Goal: Transaction & Acquisition: Obtain resource

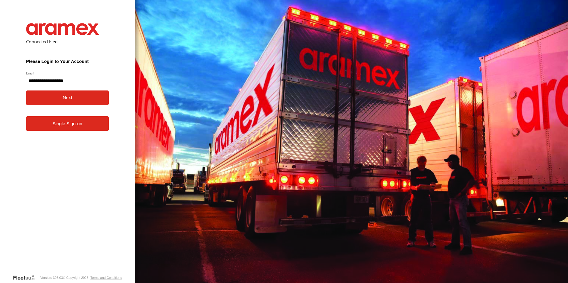
type input "**********"
click at [83, 100] on button "Next" at bounding box center [67, 98] width 83 height 15
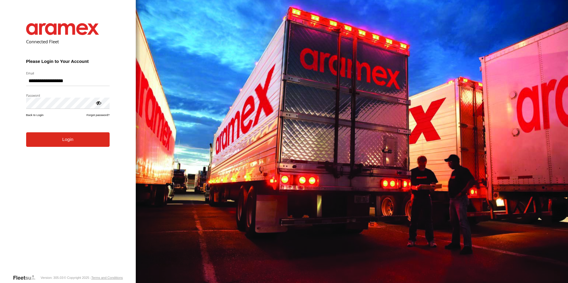
click at [77, 147] on button "Login" at bounding box center [67, 139] width 83 height 15
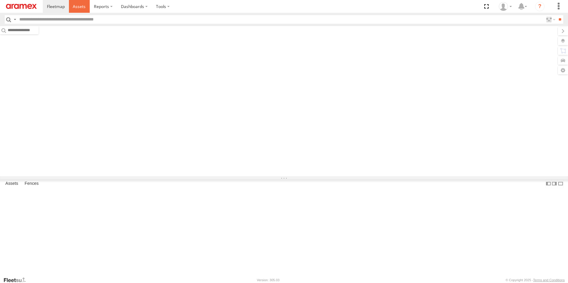
click at [76, 8] on span at bounding box center [79, 7] width 13 height 6
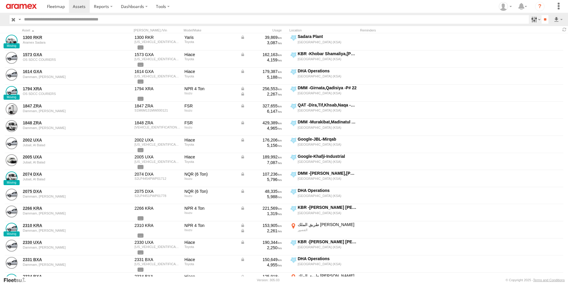
click at [536, 22] on label at bounding box center [535, 19] width 13 height 9
click at [0, 0] on span "[GEOGRAPHIC_DATA] (KSA)" at bounding box center [0, 0] width 0 height 0
click at [0, 0] on span "DHA - Dharan" at bounding box center [0, 0] width 0 height 0
click at [0, 0] on span "DHA Logistics" at bounding box center [0, 0] width 0 height 0
click at [0, 0] on span "Defleeted Vehicles DHA" at bounding box center [0, 0] width 0 height 0
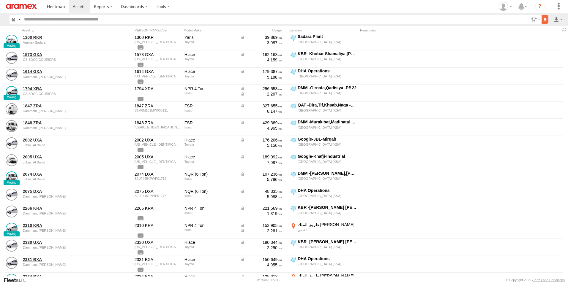
click at [545, 18] on input "**" at bounding box center [544, 19] width 7 height 9
click at [556, 20] on label at bounding box center [558, 19] width 10 height 9
click at [550, 37] on label at bounding box center [542, 41] width 36 height 9
click at [0, 0] on label "Asset ID" at bounding box center [0, 0] width 0 height 0
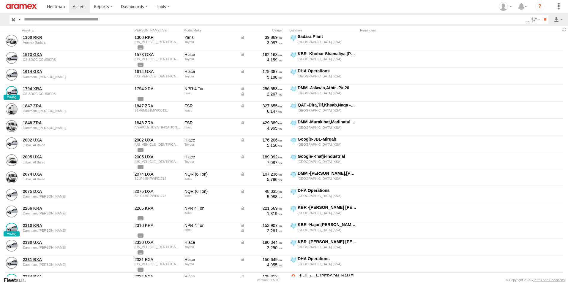
click at [0, 0] on label "ODO" at bounding box center [0, 0] width 0 height 0
click at [0, 0] on label "VIN" at bounding box center [0, 0] width 0 height 0
click at [0, 0] on label "Street Number" at bounding box center [0, 0] width 0 height 0
click at [0, 0] on label "Street Name / Fence Name" at bounding box center [0, 0] width 0 height 0
click at [0, 0] on label "Suburb / City" at bounding box center [0, 0] width 0 height 0
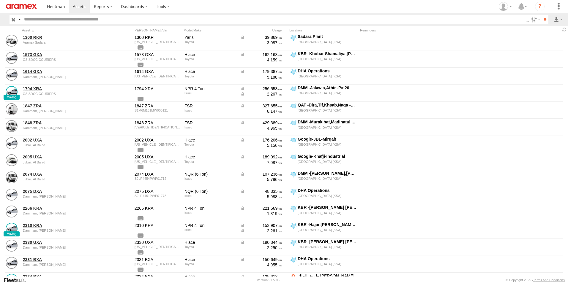
click at [0, 0] on label "Postcode / Zipcode" at bounding box center [0, 0] width 0 height 0
click at [0, 0] on label "Country" at bounding box center [0, 0] width 0 height 0
click at [0, 0] on label "Latitude" at bounding box center [0, 0] width 0 height 0
click at [0, 0] on label "Longitude" at bounding box center [0, 0] width 0 height 0
click at [0, 0] on label "First Name" at bounding box center [0, 0] width 0 height 0
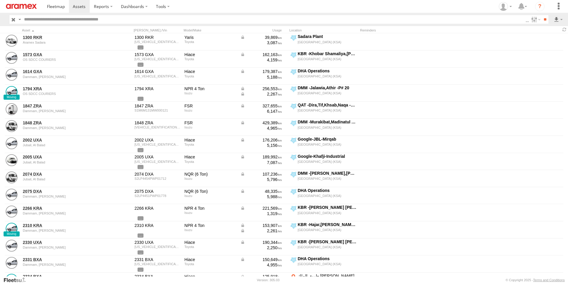
click at [0, 0] on label "Last Name" at bounding box center [0, 0] width 0 height 0
click at [0, 0] on button "Export" at bounding box center [0, 0] width 0 height 0
click at [0, 0] on label at bounding box center [0, 0] width 0 height 0
